Goal: Use online tool/utility: Utilize a website feature to perform a specific function

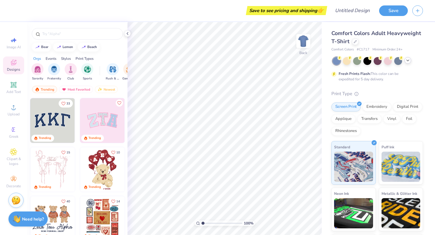
click at [407, 62] on icon at bounding box center [407, 60] width 5 height 5
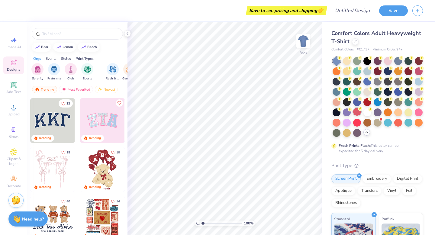
click at [359, 112] on div at bounding box center [357, 112] width 8 height 8
click at [420, 60] on div at bounding box center [419, 60] width 8 height 8
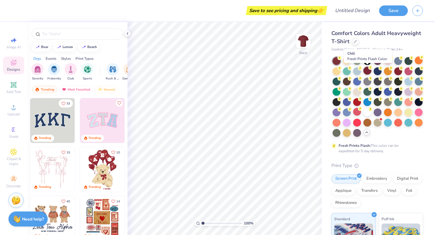
click at [366, 71] on div at bounding box center [367, 71] width 8 height 8
click at [347, 92] on div at bounding box center [347, 91] width 8 height 8
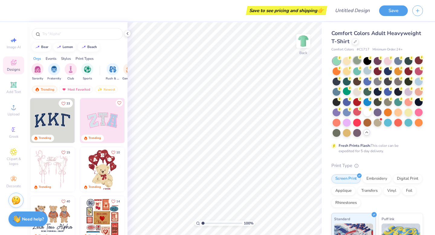
click at [357, 60] on div at bounding box center [357, 60] width 8 height 8
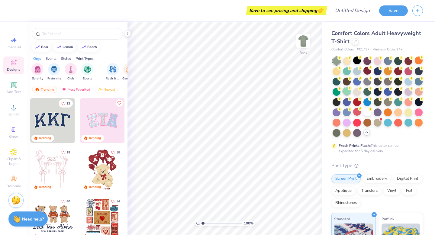
click at [346, 91] on div at bounding box center [347, 91] width 8 height 8
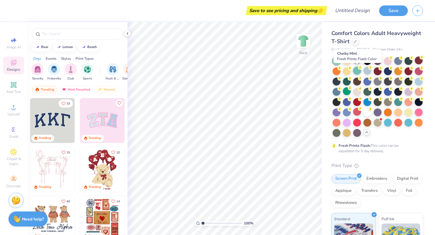
click at [357, 73] on div at bounding box center [357, 71] width 8 height 8
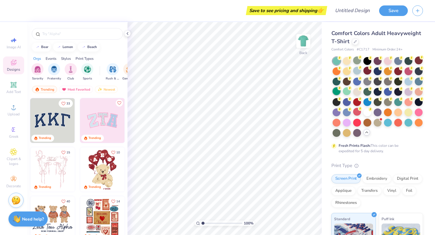
click at [336, 94] on div at bounding box center [337, 91] width 8 height 8
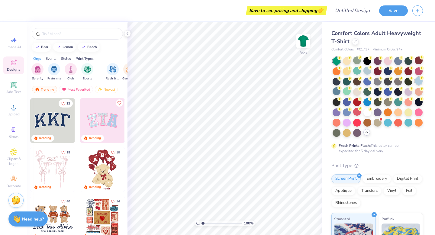
click at [416, 82] on div at bounding box center [419, 81] width 8 height 8
click at [399, 71] on div at bounding box center [398, 71] width 8 height 8
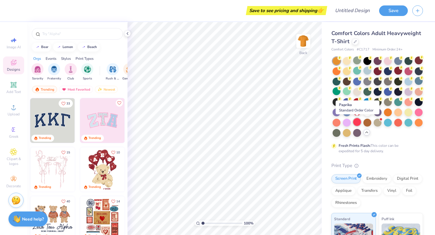
click at [357, 122] on div at bounding box center [357, 122] width 8 height 8
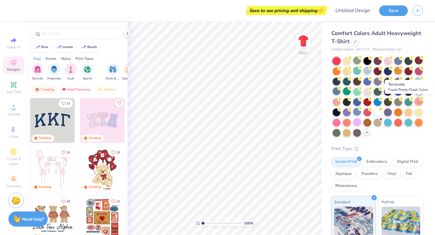
click at [417, 102] on div at bounding box center [419, 102] width 8 height 8
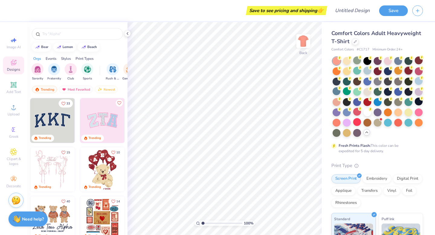
click at [411, 72] on div at bounding box center [408, 71] width 8 height 8
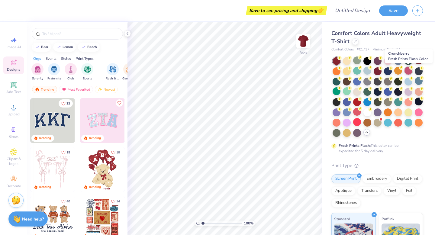
click at [407, 72] on div at bounding box center [408, 71] width 8 height 8
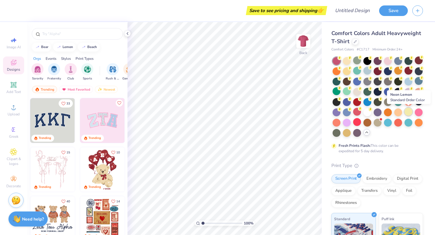
click at [409, 114] on div at bounding box center [408, 112] width 8 height 8
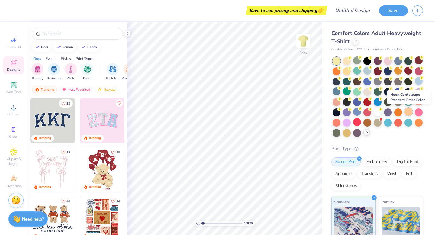
click at [407, 114] on div at bounding box center [408, 112] width 8 height 8
click at [416, 92] on div at bounding box center [419, 91] width 8 height 8
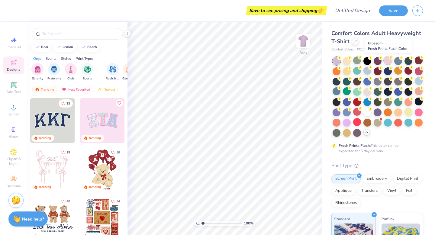
click at [386, 62] on div at bounding box center [388, 60] width 8 height 8
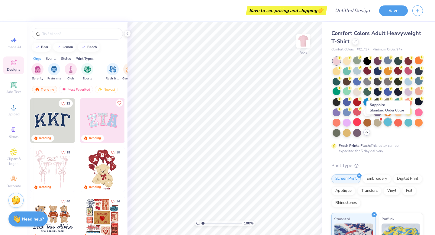
click at [387, 124] on div at bounding box center [388, 122] width 8 height 8
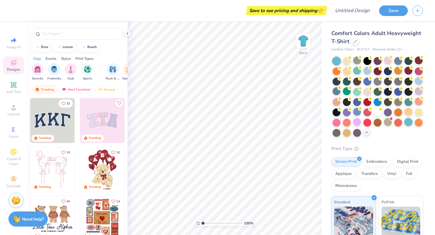
click at [409, 123] on div at bounding box center [408, 122] width 8 height 8
click at [418, 84] on div at bounding box center [419, 81] width 8 height 8
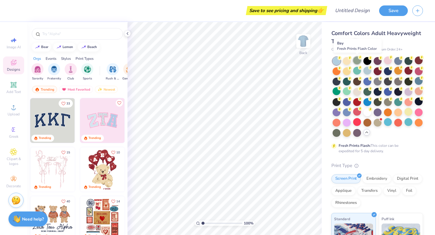
click at [356, 62] on div at bounding box center [357, 60] width 8 height 8
